Goal: Transaction & Acquisition: Register for event/course

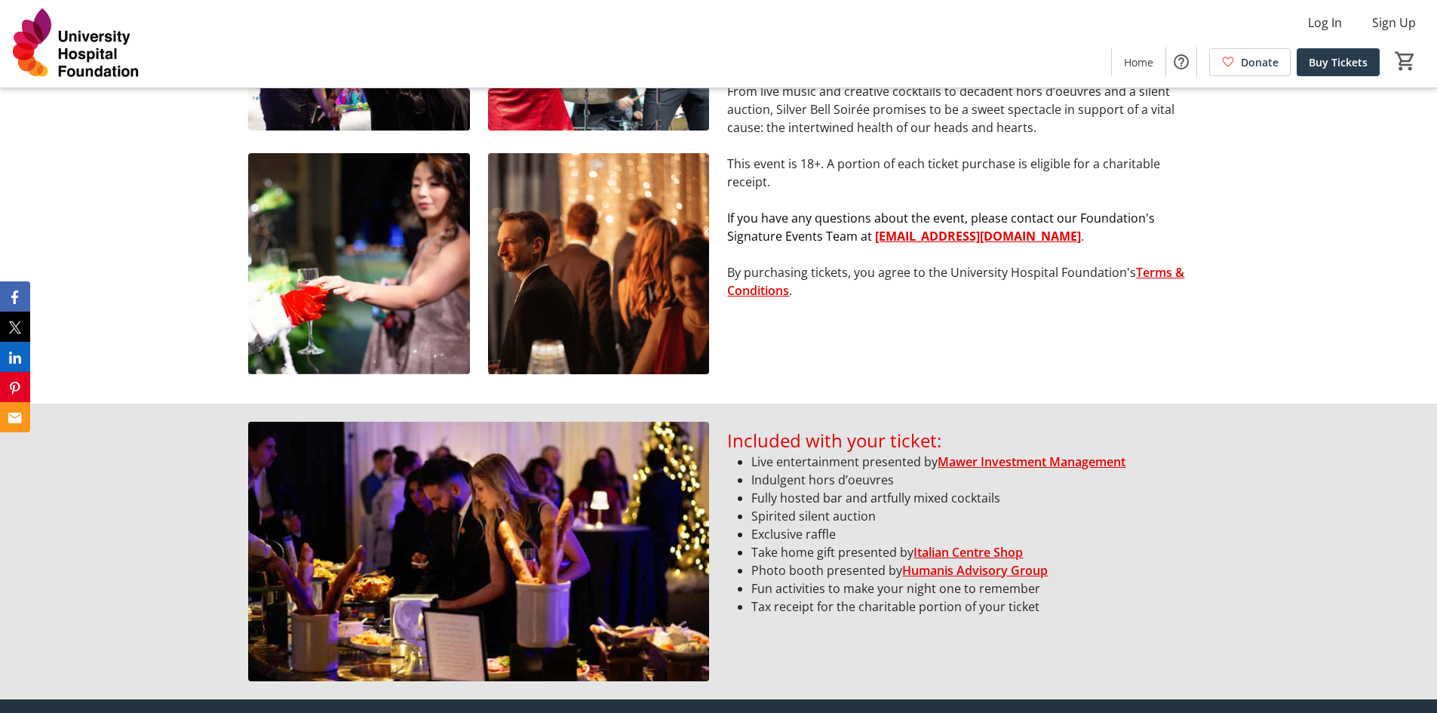
scroll to position [981, 0]
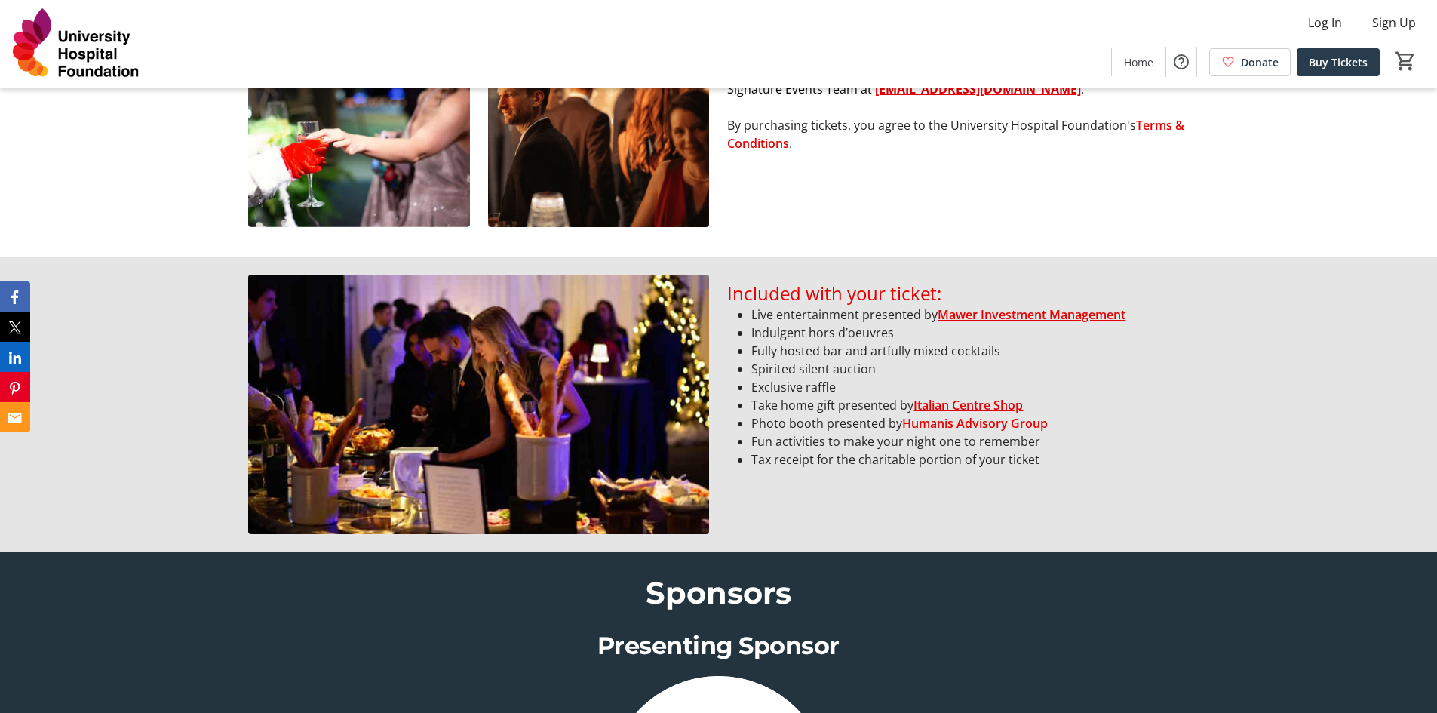
click at [837, 342] on li "Fully hosted bar and artfully mixed cocktails" at bounding box center [969, 351] width 437 height 18
click at [807, 346] on li "Fully hosted bar and artfully mixed cocktails" at bounding box center [969, 351] width 437 height 18
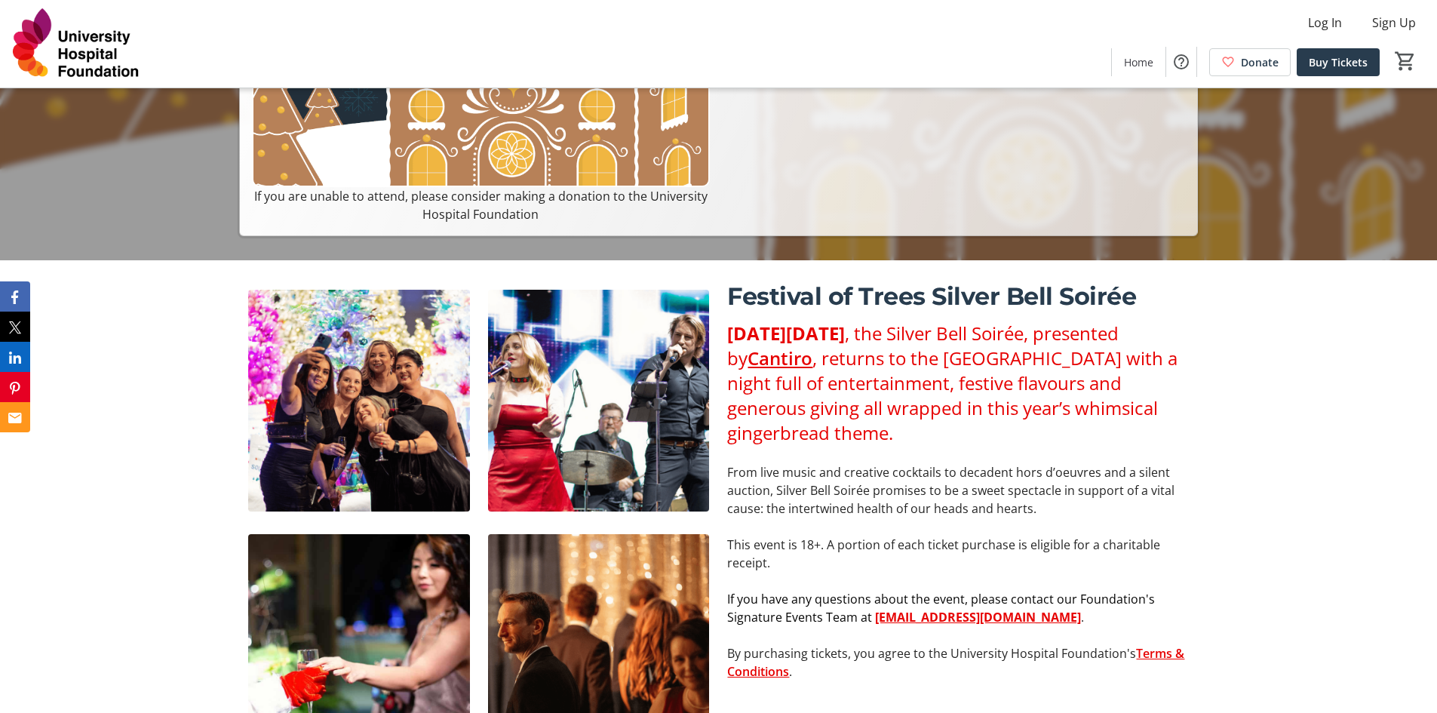
scroll to position [0, 0]
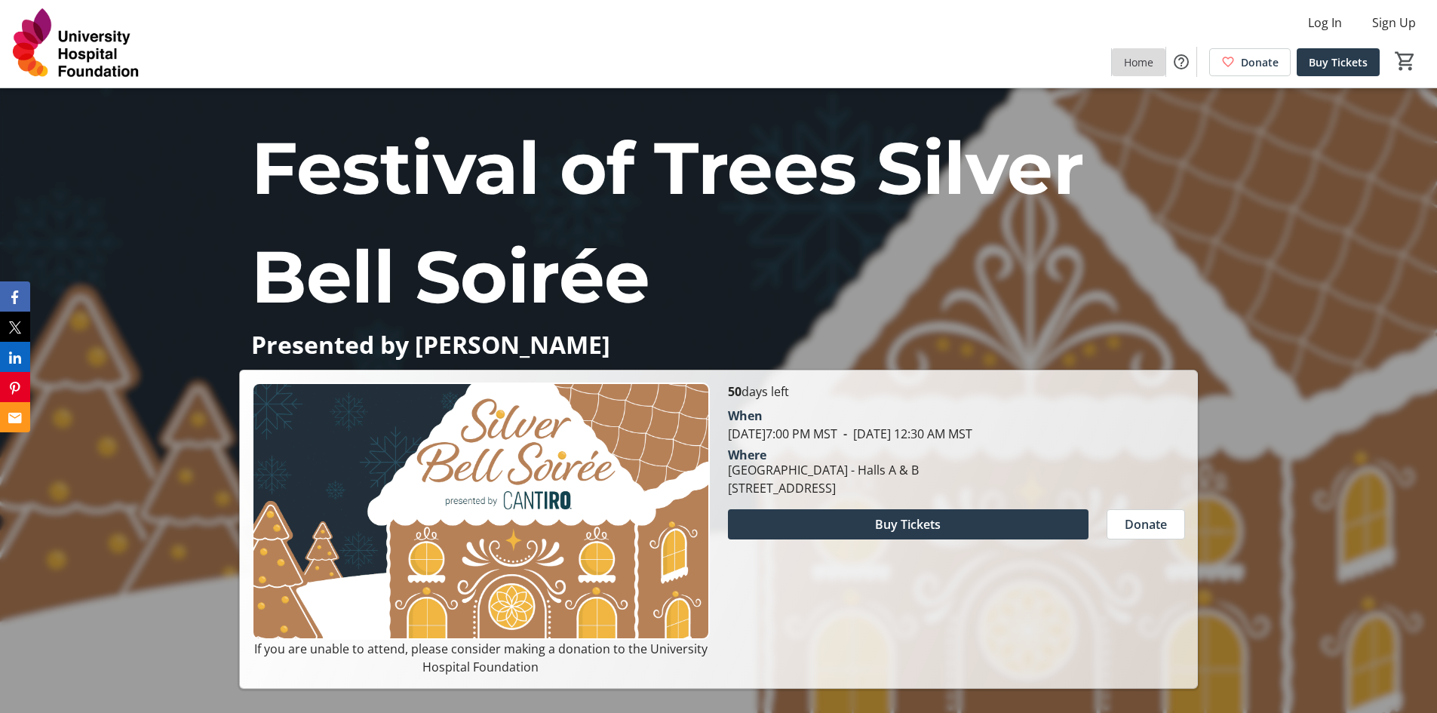
click at [1142, 66] on span "Home" at bounding box center [1138, 62] width 29 height 16
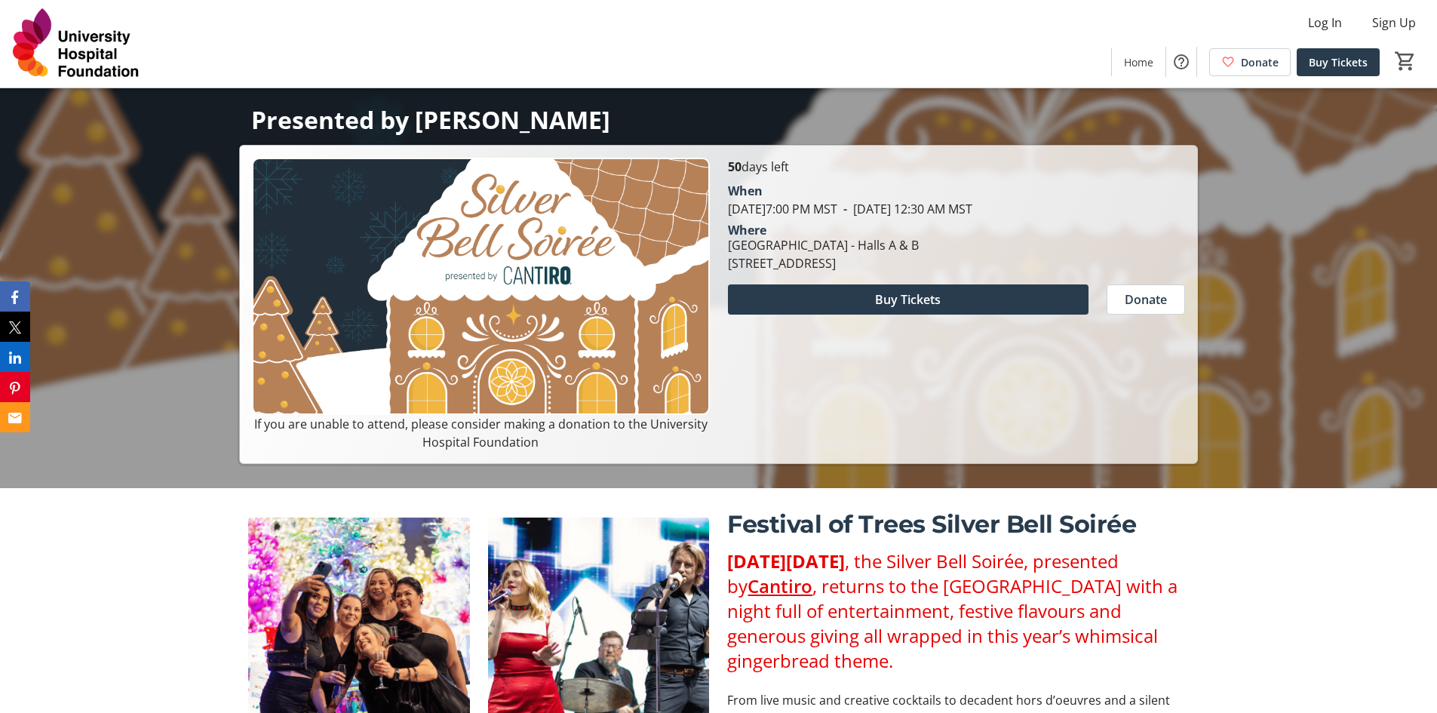
scroll to position [226, 0]
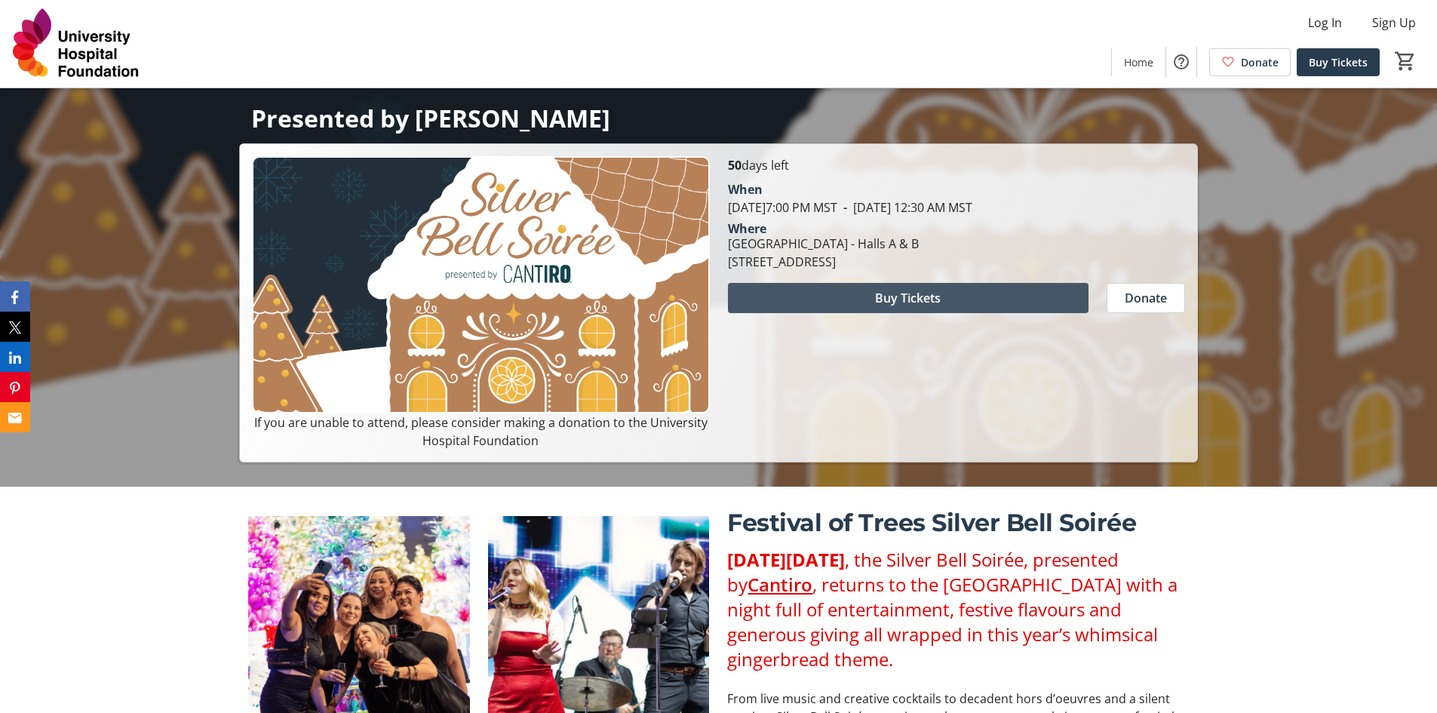
click at [943, 306] on span at bounding box center [908, 298] width 361 height 36
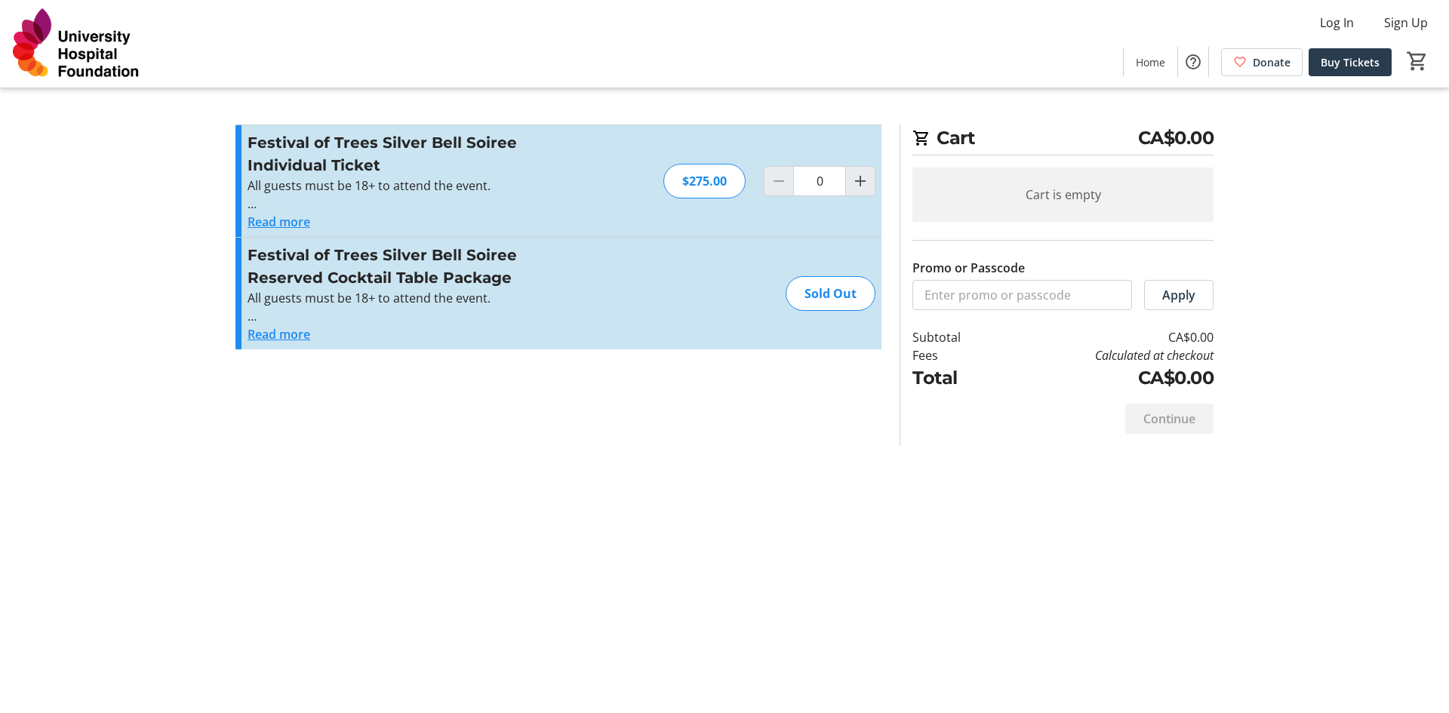
click at [277, 226] on button "Read more" at bounding box center [278, 222] width 63 height 18
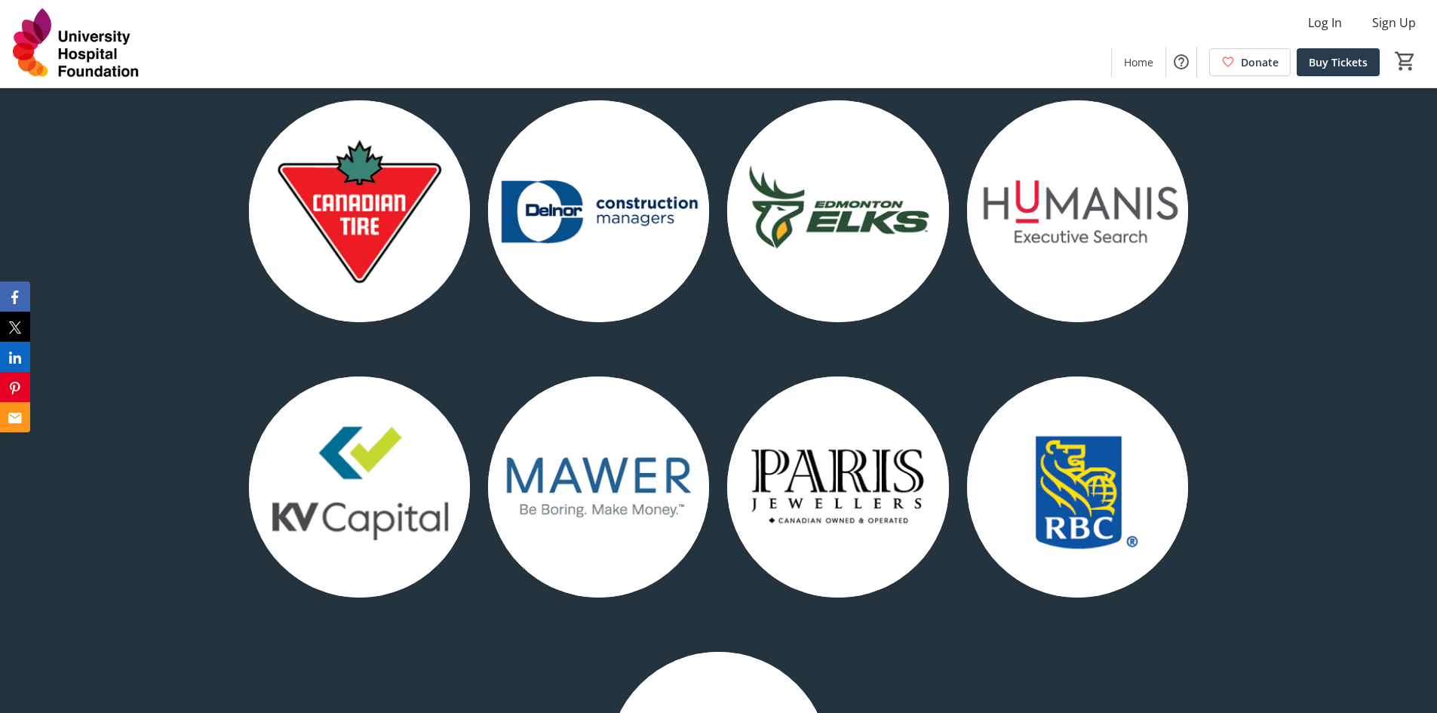
scroll to position [2112, 0]
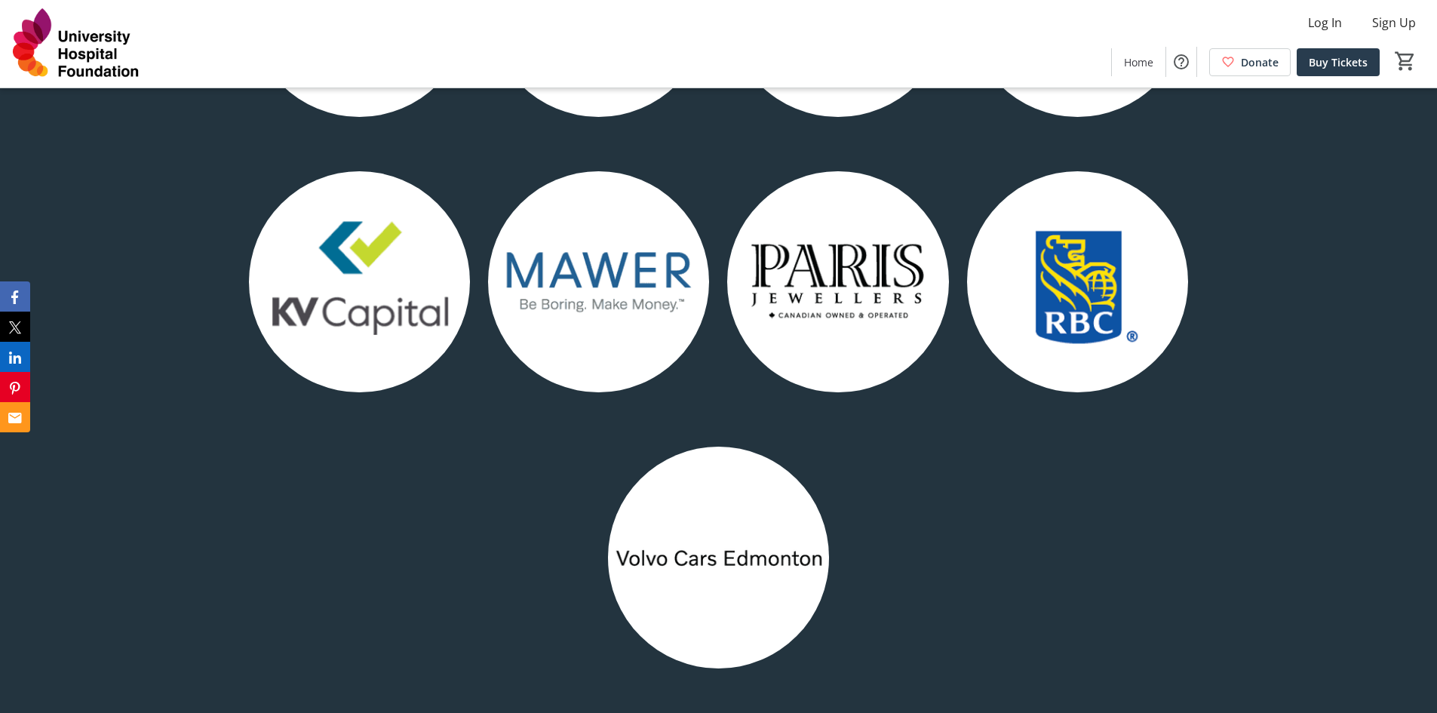
click at [389, 297] on img at bounding box center [359, 281] width 221 height 221
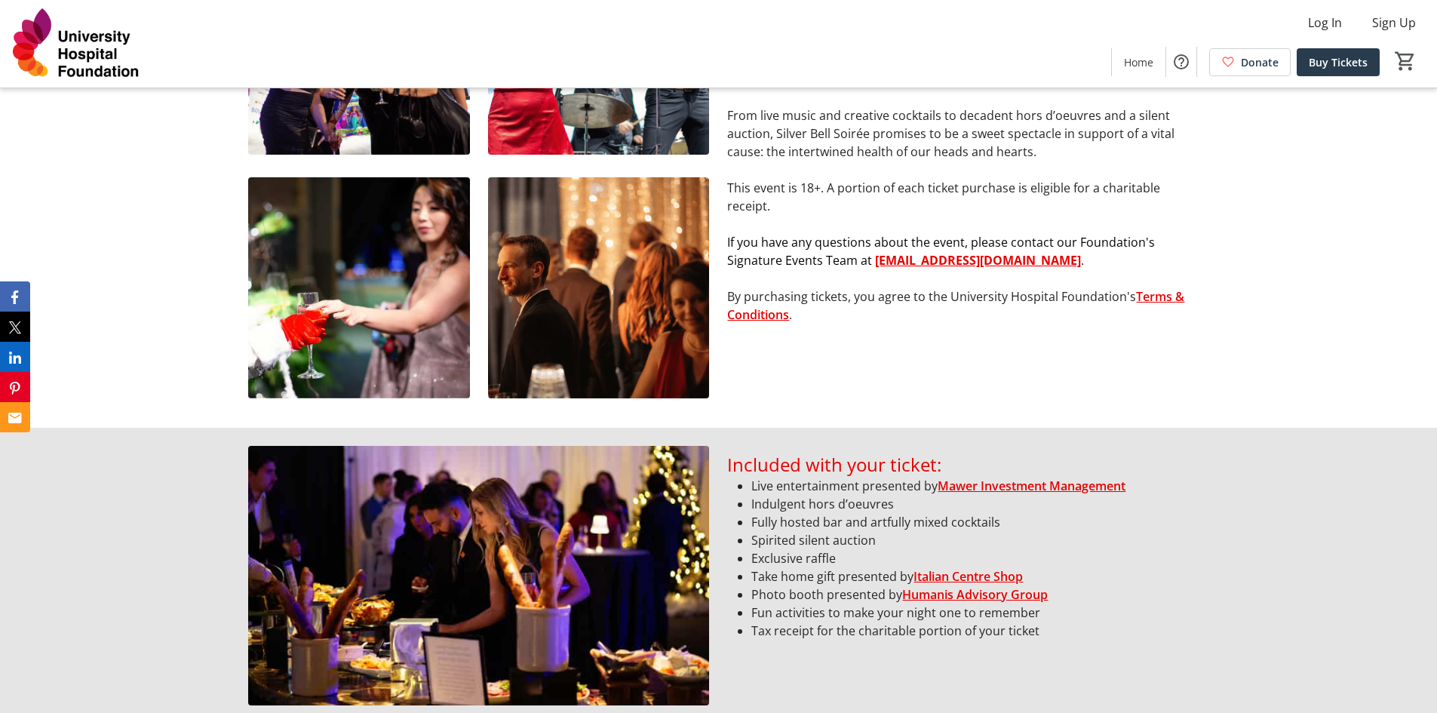
scroll to position [830, 0]
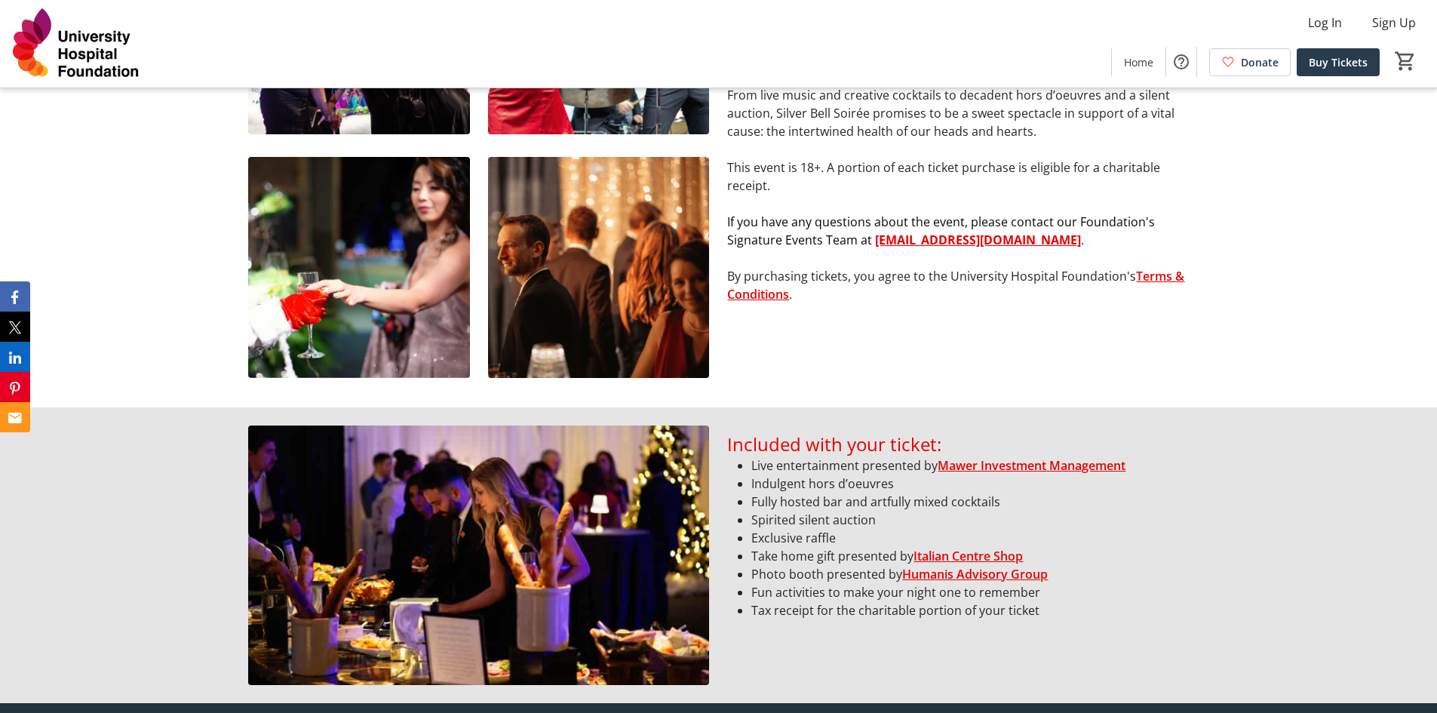
click at [750, 297] on link "Terms & Conditions" at bounding box center [955, 285] width 457 height 35
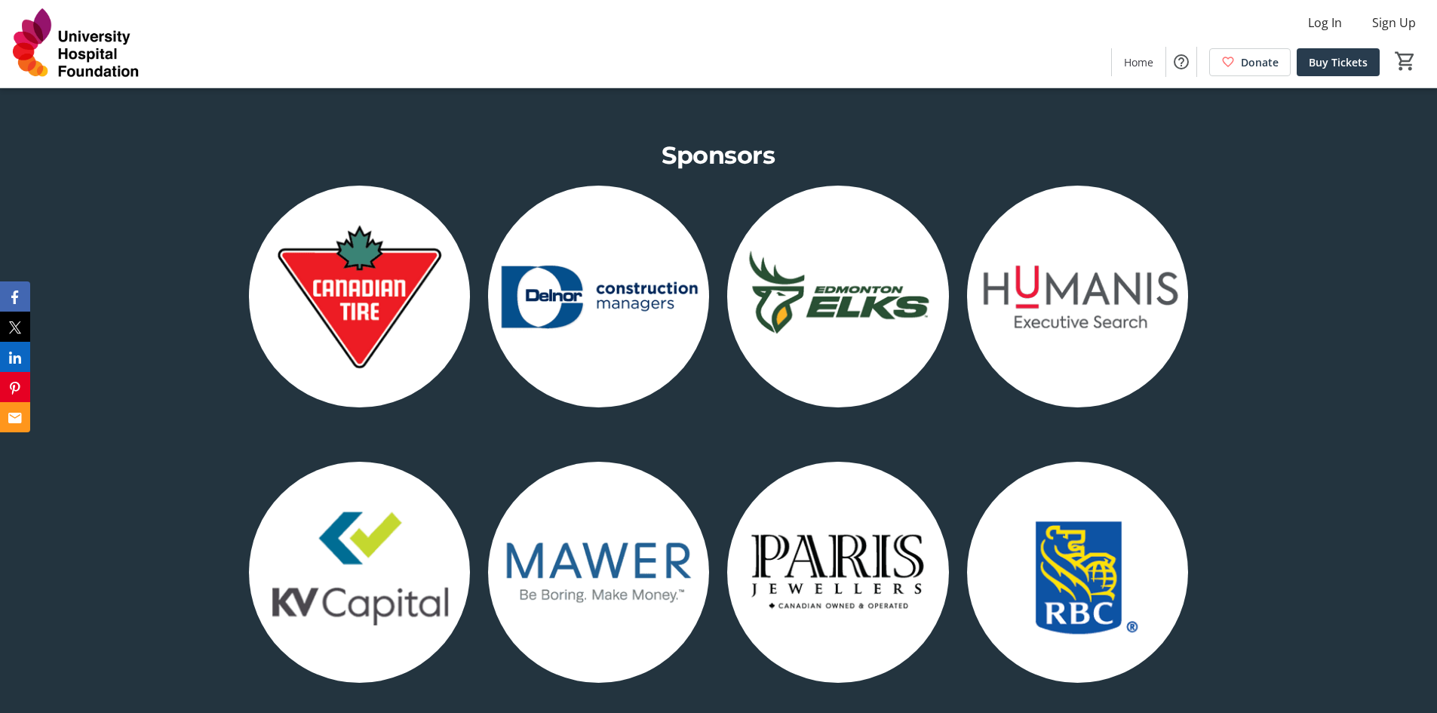
scroll to position [1735, 0]
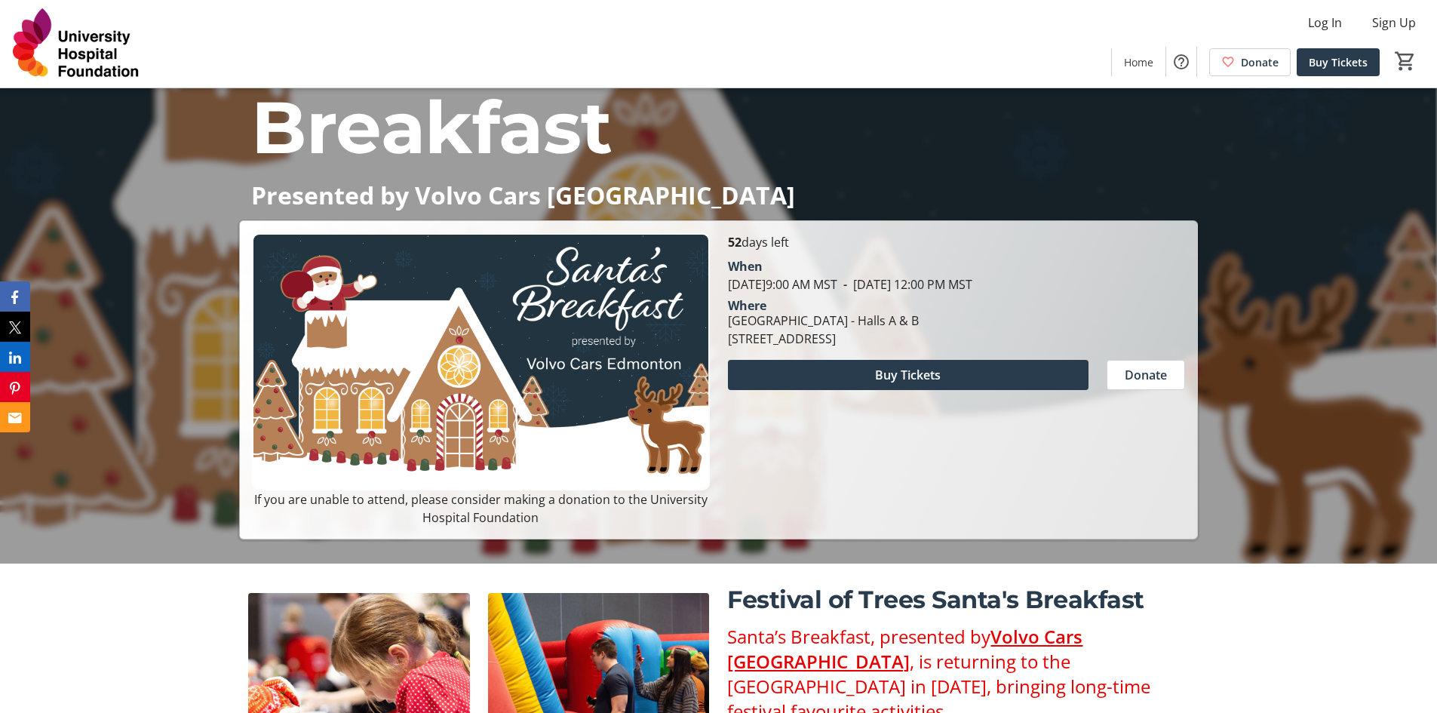
scroll to position [151, 0]
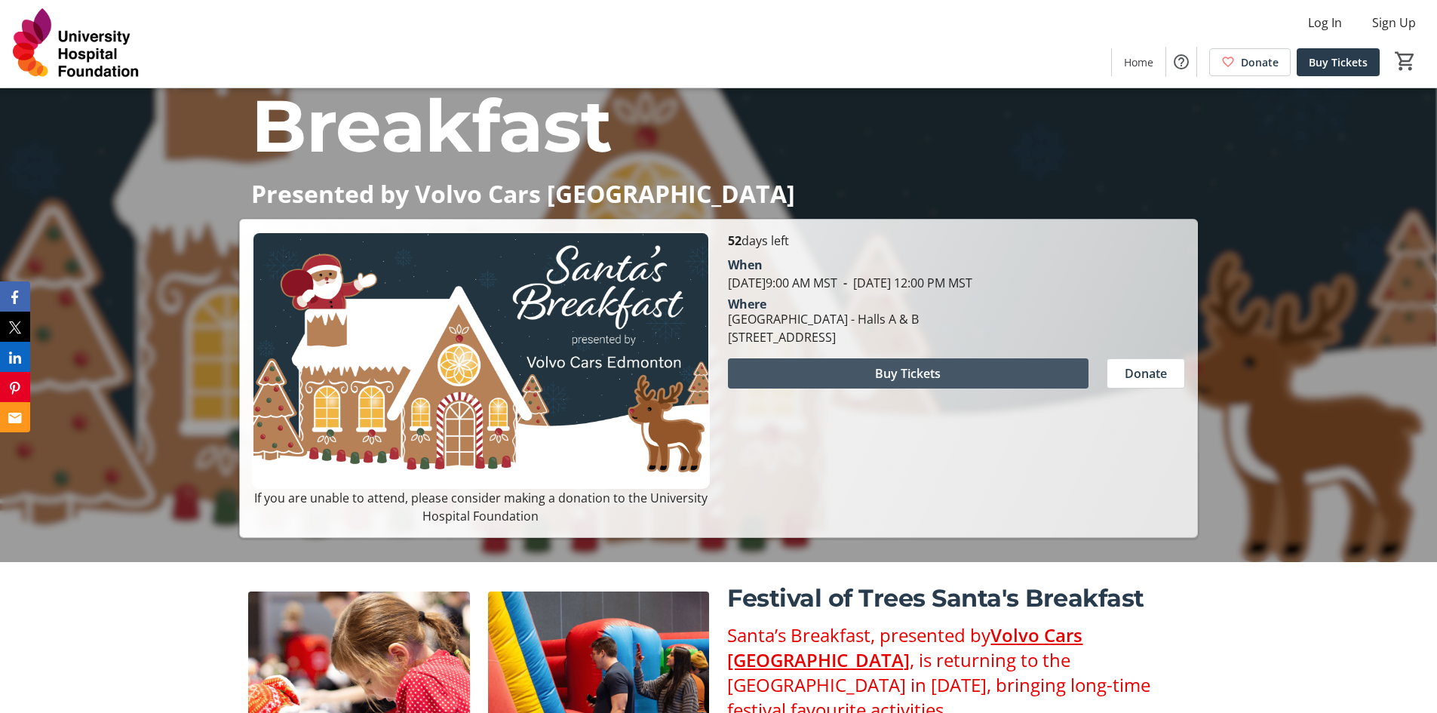
click at [944, 384] on span at bounding box center [908, 373] width 361 height 36
